Goal: Information Seeking & Learning: Find specific fact

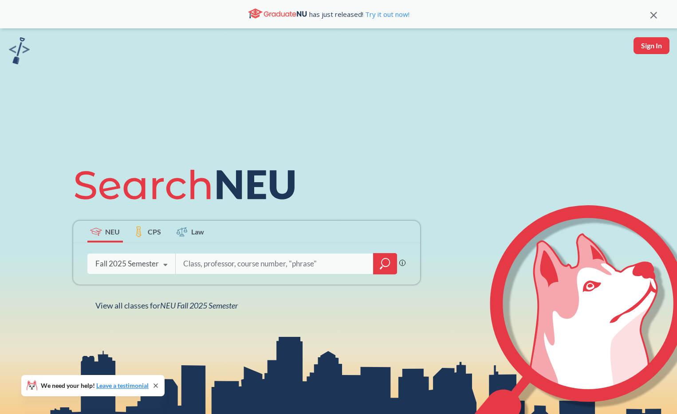
click at [227, 259] on input "search" at bounding box center [274, 264] width 185 height 19
type input "graph theory"
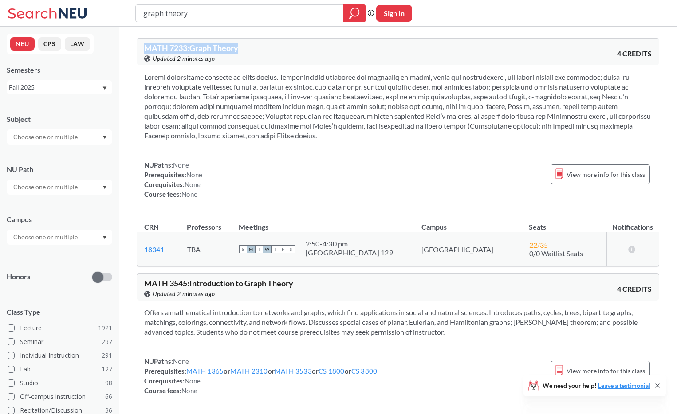
drag, startPoint x: 249, startPoint y: 51, endPoint x: 145, endPoint y: 50, distance: 104.2
click at [145, 50] on div "MATH 7233 : Graph Theory View this course on Banner. Updated 2 minutes ago" at bounding box center [271, 54] width 254 height 20
copy span "MATH 7233 : Graph Theory"
drag, startPoint x: 213, startPoint y: 18, endPoint x: 118, endPoint y: -5, distance: 98.4
click at [118, 0] on html "graph theory Phrase search guarantees the exact search appears in the results. …" at bounding box center [338, 207] width 677 height 414
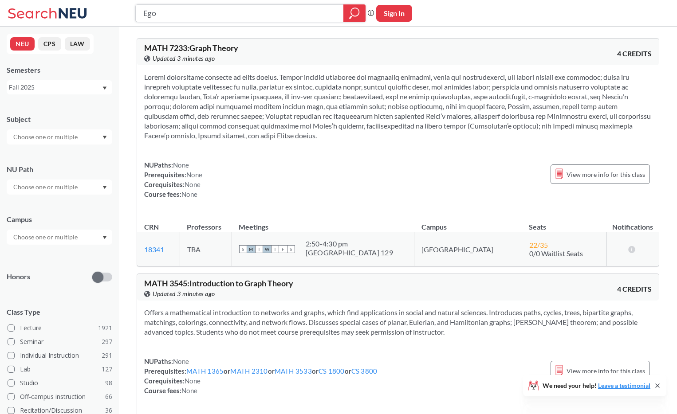
type input "[PERSON_NAME]"
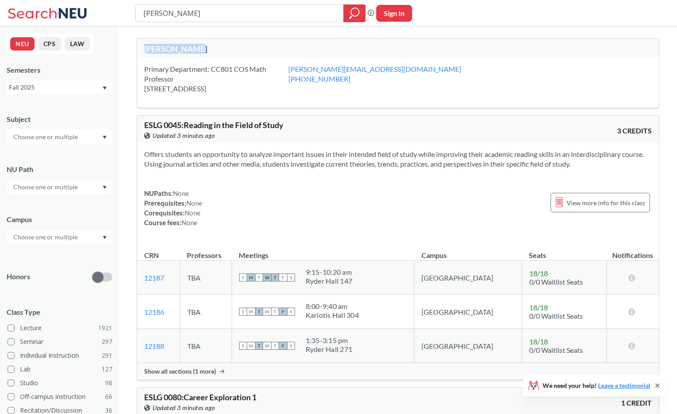
drag, startPoint x: 206, startPoint y: 50, endPoint x: 134, endPoint y: 43, distance: 73.0
copy div "[PERSON_NAME]"
drag, startPoint x: 167, startPoint y: 13, endPoint x: 130, endPoint y: 12, distance: 37.7
click at [130, 12] on div "[PERSON_NAME] search guarantees the exact search appears in the results. Ex. If…" at bounding box center [338, 13] width 677 height 27
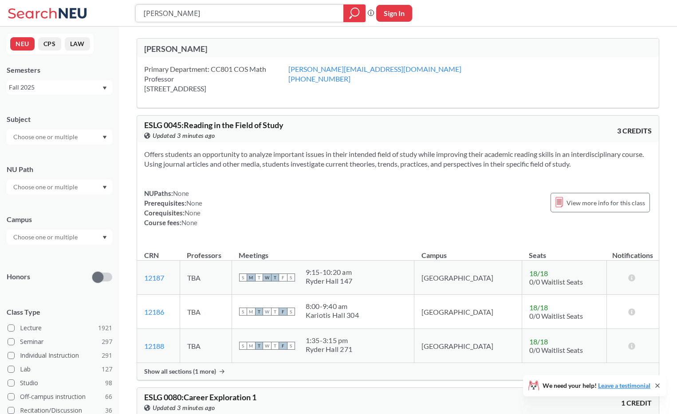
paste input "[PERSON_NAME]"
type input "[PERSON_NAME]"
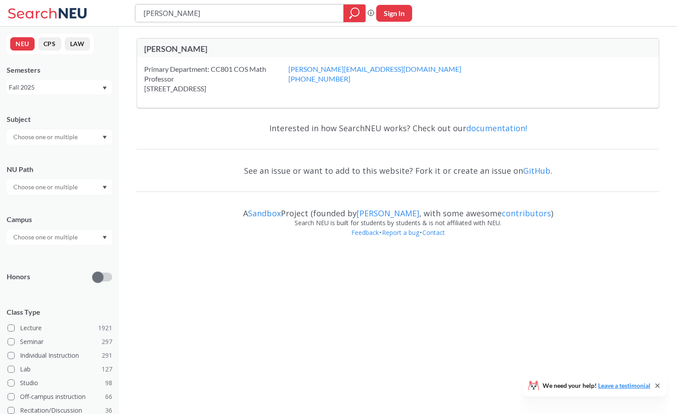
drag, startPoint x: 191, startPoint y: 14, endPoint x: 134, endPoint y: 9, distance: 57.4
click at [134, 9] on div "[PERSON_NAME] Phrase search guarantees the exact search appears in the results.…" at bounding box center [338, 13] width 677 height 27
paste input "MATH 7243 Probability 1."
type input "MATH 7243 Probability 1."
